Goal: Go to known website: Access a specific website the user already knows

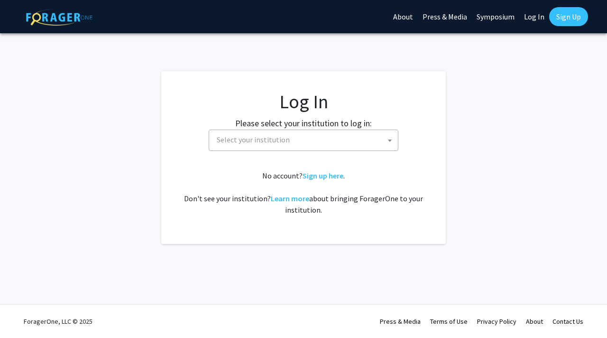
select select
click at [343, 142] on span "Select your institution" at bounding box center [305, 139] width 185 height 19
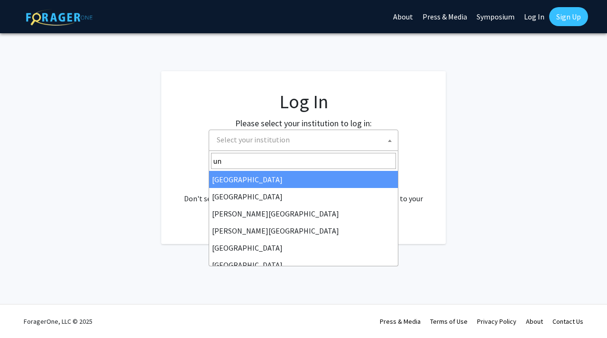
type input "u"
